Goal: Task Accomplishment & Management: Manage account settings

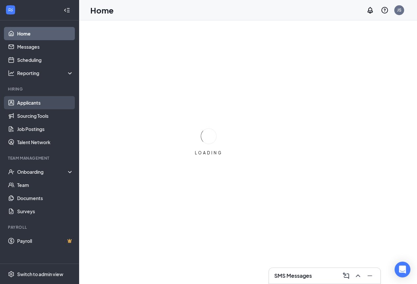
click at [36, 108] on link "Applicants" at bounding box center [45, 102] width 56 height 13
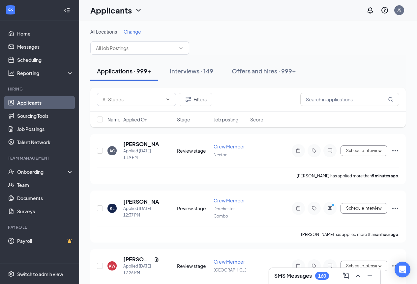
click at [138, 33] on span "Change" at bounding box center [132, 32] width 17 height 6
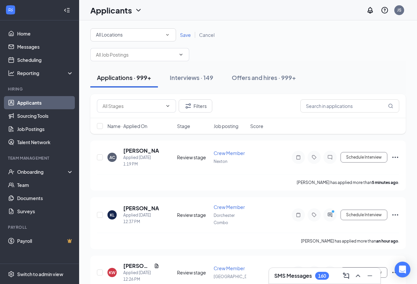
click at [109, 36] on span "All Locations" at bounding box center [109, 35] width 27 height 6
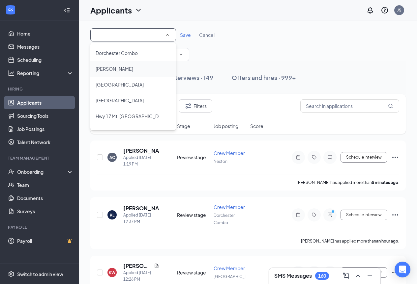
scroll to position [99, 0]
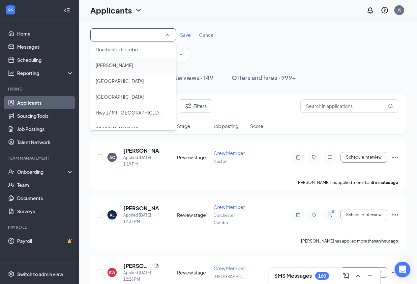
click at [123, 69] on span "[PERSON_NAME]" at bounding box center [115, 65] width 38 height 8
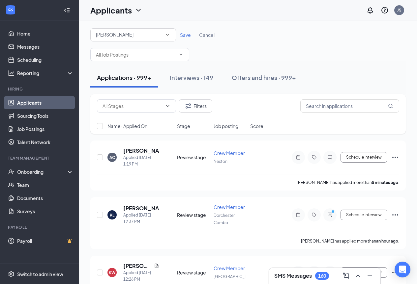
click at [187, 40] on div "All Locations [GEOGRAPHIC_DATA][PERSON_NAME][GEOGRAPHIC_DATA] Save Cancel" at bounding box center [247, 34] width 315 height 13
click at [187, 38] on div "Save Cancel" at bounding box center [197, 35] width 42 height 7
click at [187, 35] on span "Save" at bounding box center [185, 35] width 11 height 6
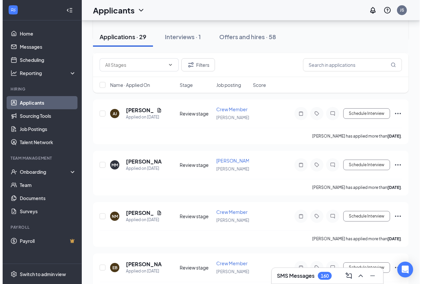
scroll to position [527, 0]
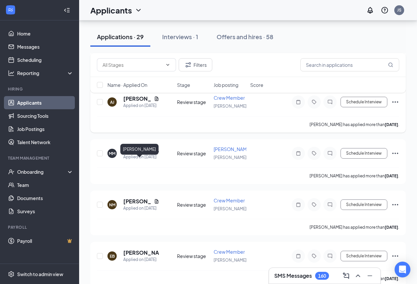
click at [128, 102] on h5 "[PERSON_NAME]" at bounding box center [137, 98] width 28 height 7
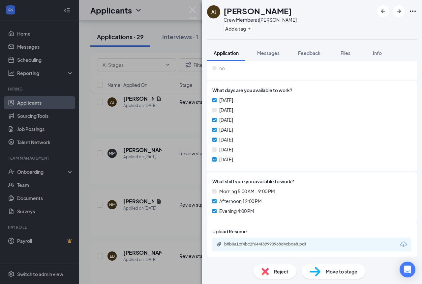
scroll to position [190, 0]
click at [266, 244] on div "b8b0a1cf4bc2f644f89990968d4cbde8.pdf" at bounding box center [270, 243] width 92 height 5
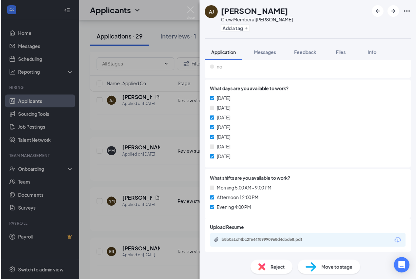
scroll to position [188, 0]
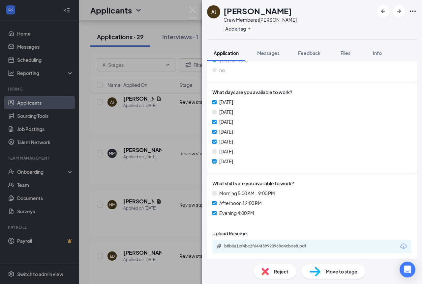
click at [190, 3] on div "[PERSON_NAME] Alaizha [PERSON_NAME] Crew Member at [GEOGRAPHIC_DATA] [PERSON_NA…" at bounding box center [211, 142] width 422 height 284
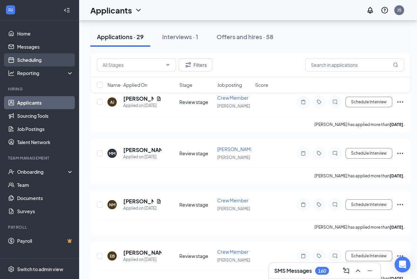
click at [37, 55] on link "Scheduling" at bounding box center [45, 59] width 56 height 13
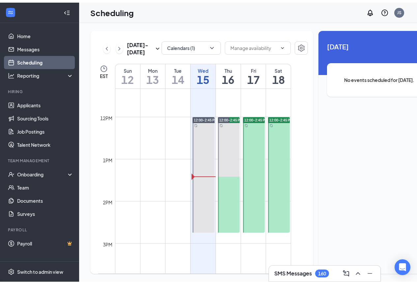
scroll to position [489, 0]
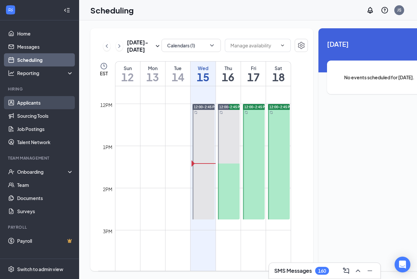
click at [30, 104] on link "Applicants" at bounding box center [45, 102] width 56 height 13
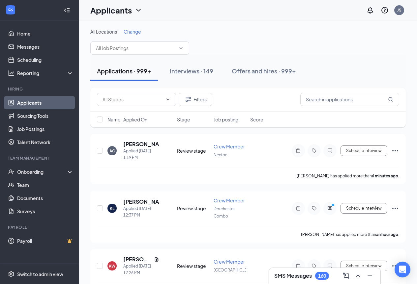
click at [136, 30] on span "Change" at bounding box center [132, 32] width 17 height 6
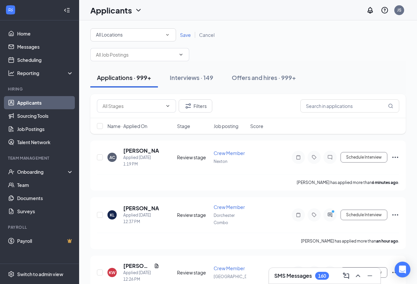
click at [129, 33] on div "All Locations" at bounding box center [133, 35] width 74 height 8
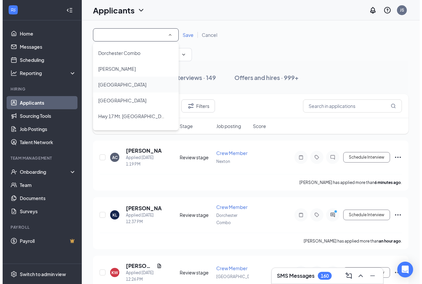
scroll to position [99, 0]
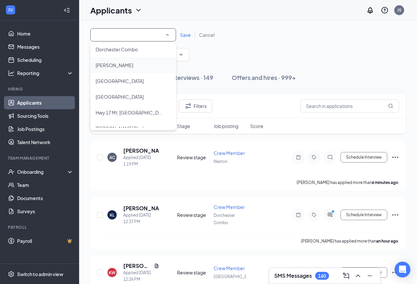
click at [126, 67] on span "[PERSON_NAME]" at bounding box center [115, 65] width 38 height 6
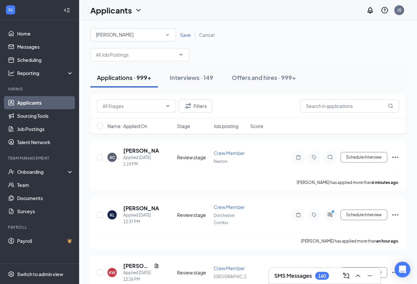
click at [180, 34] on span "Save" at bounding box center [185, 35] width 11 height 6
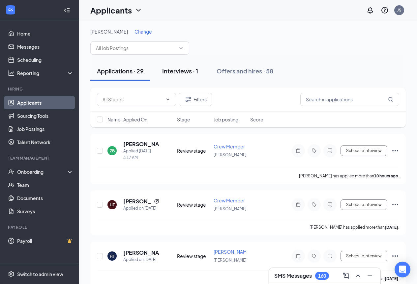
click at [178, 68] on div "Interviews · 1" at bounding box center [180, 71] width 36 height 8
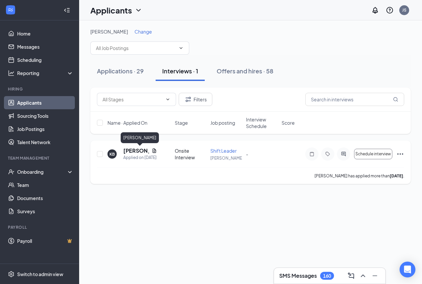
click at [129, 150] on h5 "[PERSON_NAME]" at bounding box center [136, 150] width 26 height 7
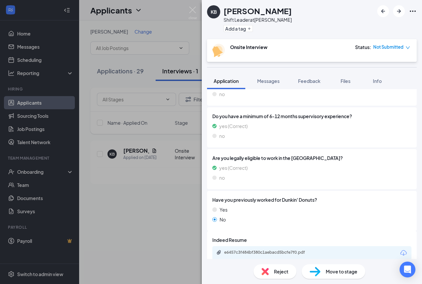
scroll to position [272, 0]
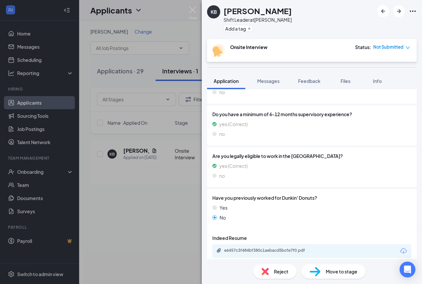
click at [281, 248] on div "e6457c3f484bf380c1aebacd5bcfe7f0.pdf" at bounding box center [270, 250] width 92 height 5
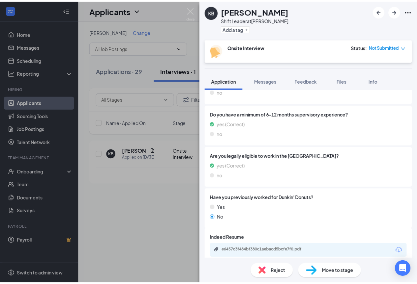
scroll to position [270, 0]
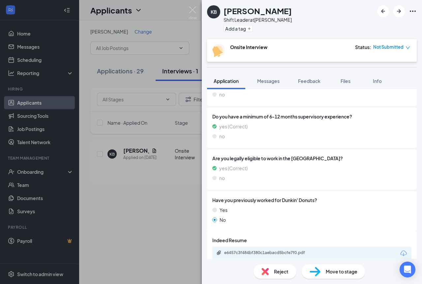
click at [132, 73] on div "KB [PERSON_NAME] Shift Leader at [GEOGRAPHIC_DATA] [PERSON_NAME] Add a tag Onsi…" at bounding box center [211, 142] width 422 height 284
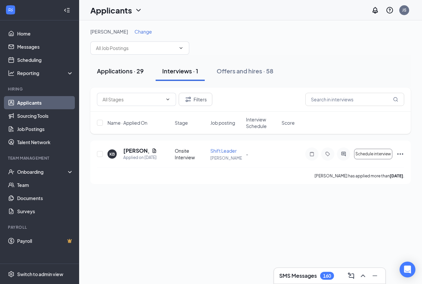
click at [131, 73] on div "Applications · 29" at bounding box center [120, 71] width 47 height 8
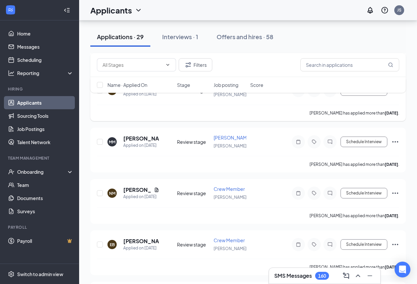
scroll to position [527, 0]
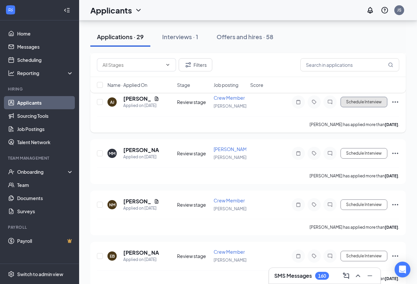
click at [369, 107] on button "Schedule Interview" at bounding box center [363, 102] width 47 height 11
type input "Onsite Interview (next stage)"
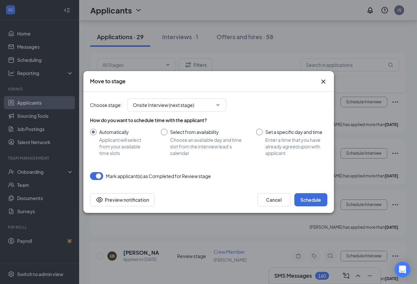
click at [177, 132] on input "Select from availability Choose an available day and time slot from the intervi…" at bounding box center [202, 143] width 82 height 28
radio input "true"
radio input "false"
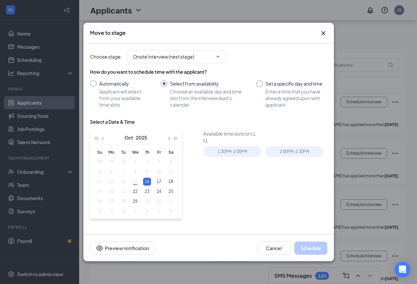
click at [147, 183] on div "16" at bounding box center [147, 182] width 8 height 8
type input "[DATE]"
click at [232, 153] on div "1:30PM - 2:00PM" at bounding box center [232, 151] width 58 height 11
click at [317, 246] on button "Schedule" at bounding box center [310, 248] width 33 height 13
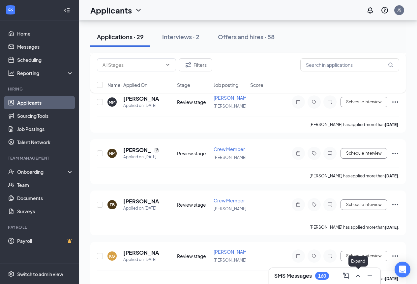
click at [357, 275] on icon "ChevronUp" at bounding box center [358, 276] width 8 height 8
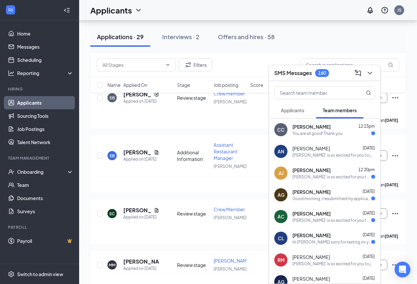
scroll to position [362, 0]
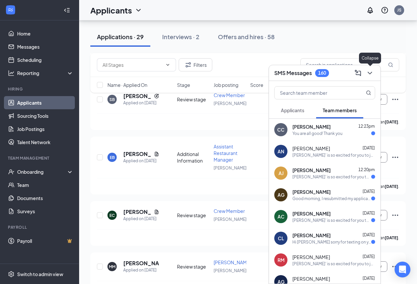
click at [368, 73] on icon "ChevronDown" at bounding box center [370, 73] width 8 height 8
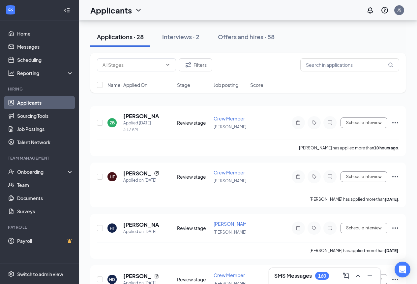
scroll to position [0, 0]
